Goal: Check status: Check status

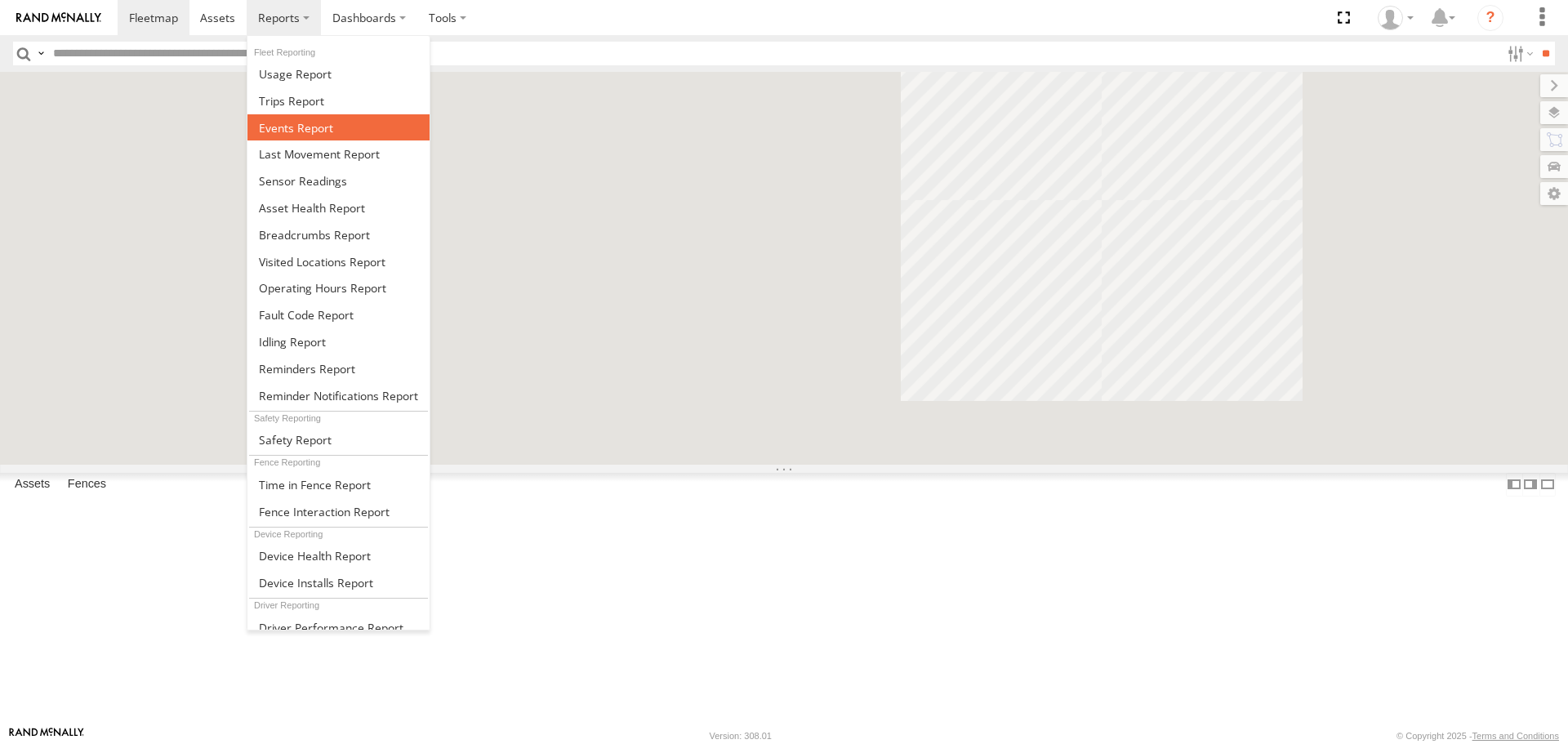
drag, startPoint x: 0, startPoint y: 0, endPoint x: 285, endPoint y: 126, distance: 311.6
click at [285, 126] on span at bounding box center [296, 128] width 75 height 16
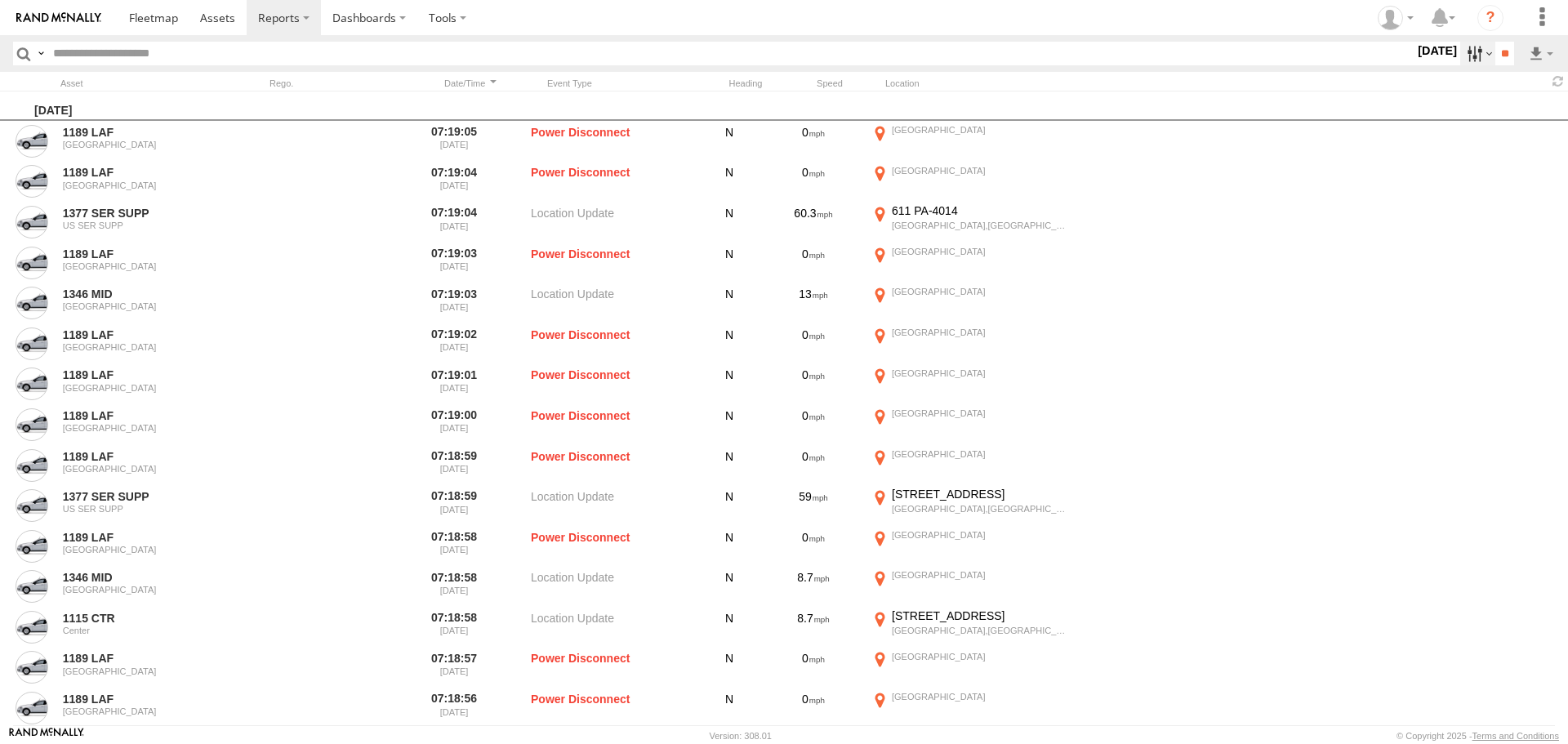
click at [1467, 51] on label at bounding box center [1479, 53] width 35 height 23
click at [0, 0] on span "Potential Collision" at bounding box center [0, 0] width 0 height 0
click at [1495, 54] on input "**" at bounding box center [1505, 53] width 19 height 23
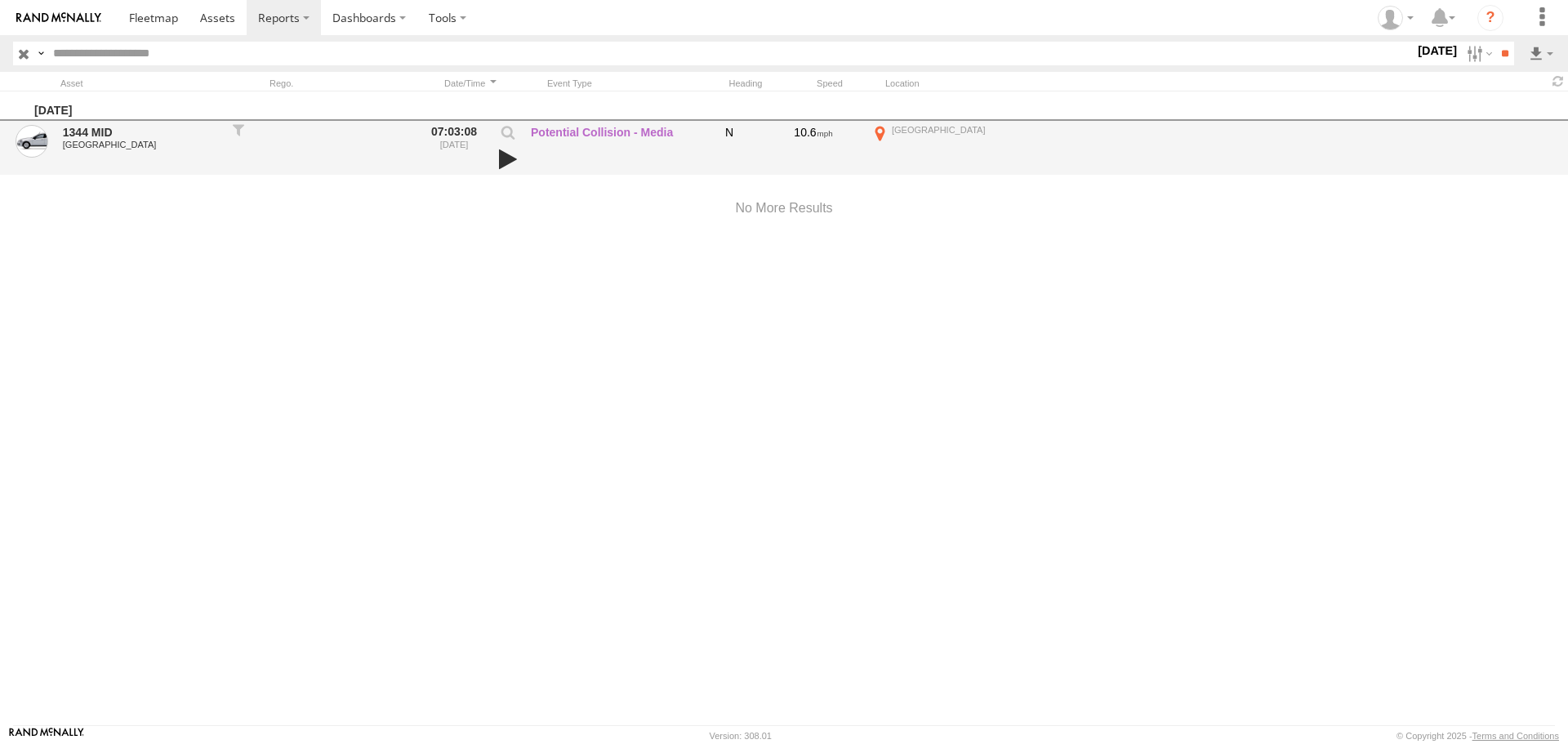
click at [503, 158] on link at bounding box center [508, 159] width 28 height 23
